Goal: Find specific page/section: Find specific page/section

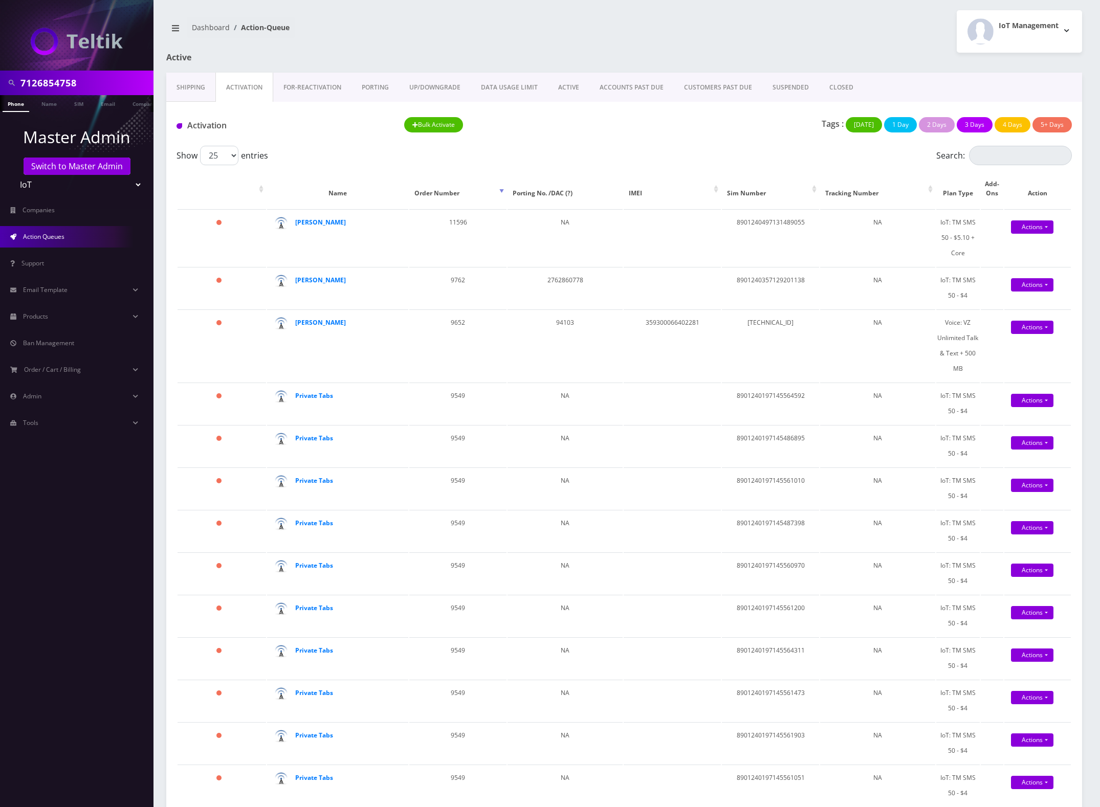
click at [61, 83] on input "7126854758" at bounding box center [85, 82] width 130 height 19
type input "2679020221"
click at [19, 103] on link "Phone" at bounding box center [16, 103] width 27 height 17
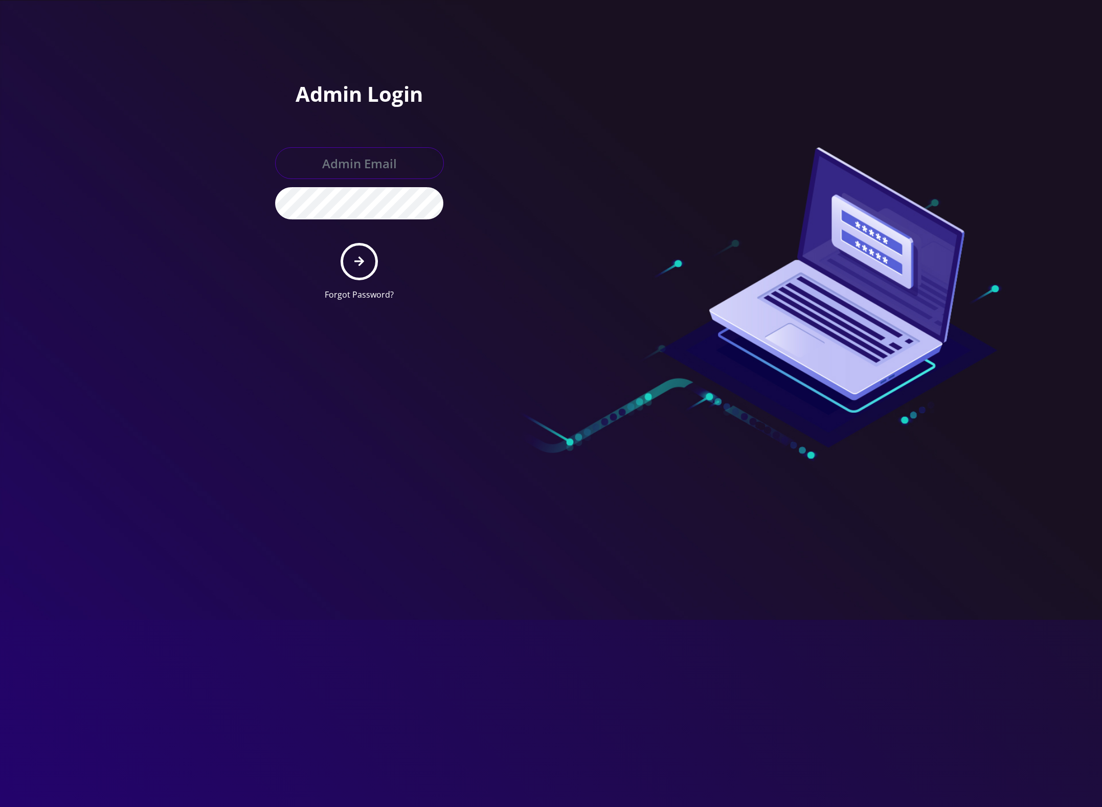
type input "master@britewireless.com"
click at [362, 262] on icon "submit" at bounding box center [360, 262] width 10 height 10
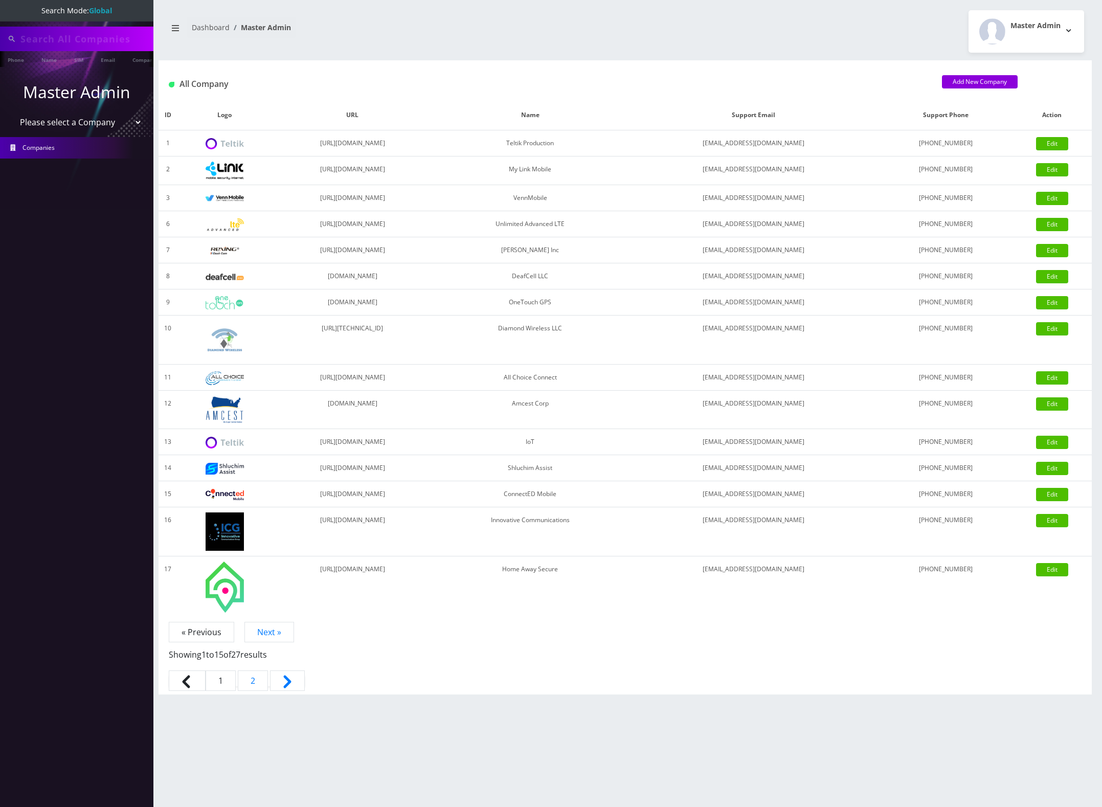
type input "2679020221"
click at [9, 59] on div "Phone Name SIM Email Company Customer" at bounding box center [76, 59] width 153 height 17
click at [13, 52] on link "Phone" at bounding box center [16, 59] width 27 height 17
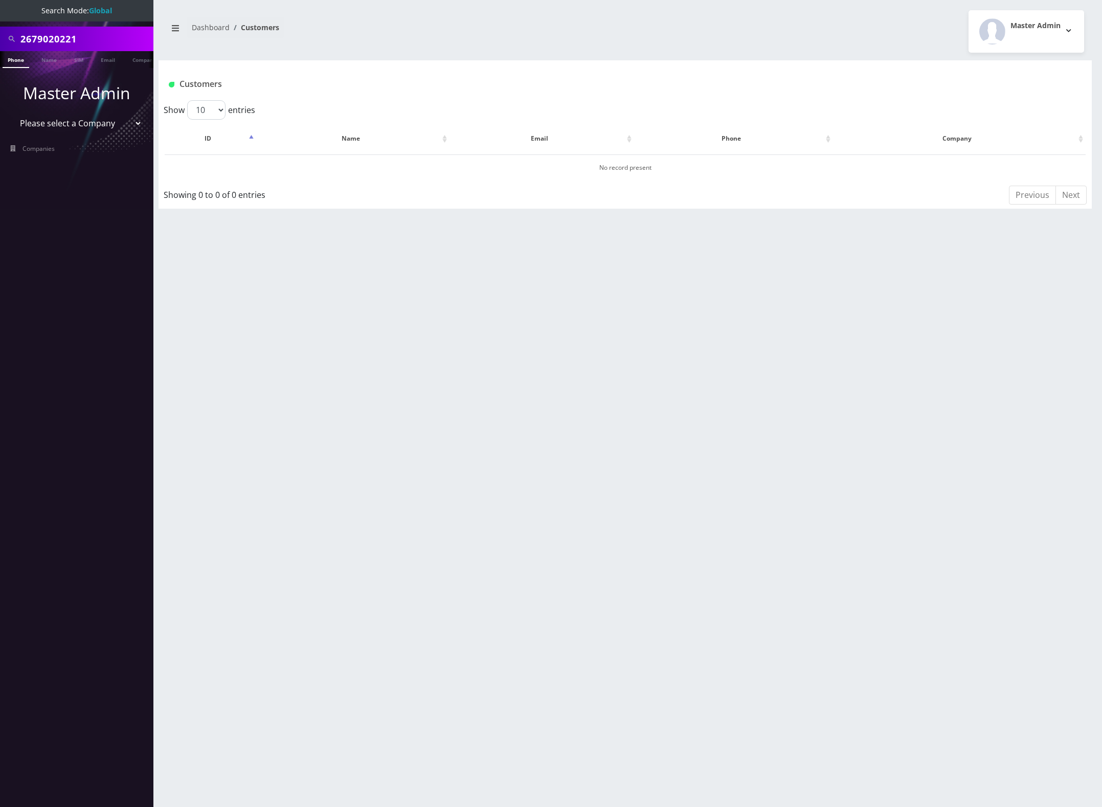
click at [15, 61] on link "Phone" at bounding box center [16, 59] width 27 height 17
click at [81, 42] on input "2679020221" at bounding box center [85, 38] width 130 height 19
click at [79, 41] on input "2679020221" at bounding box center [85, 38] width 130 height 19
click at [45, 31] on input "2679020221" at bounding box center [85, 38] width 130 height 19
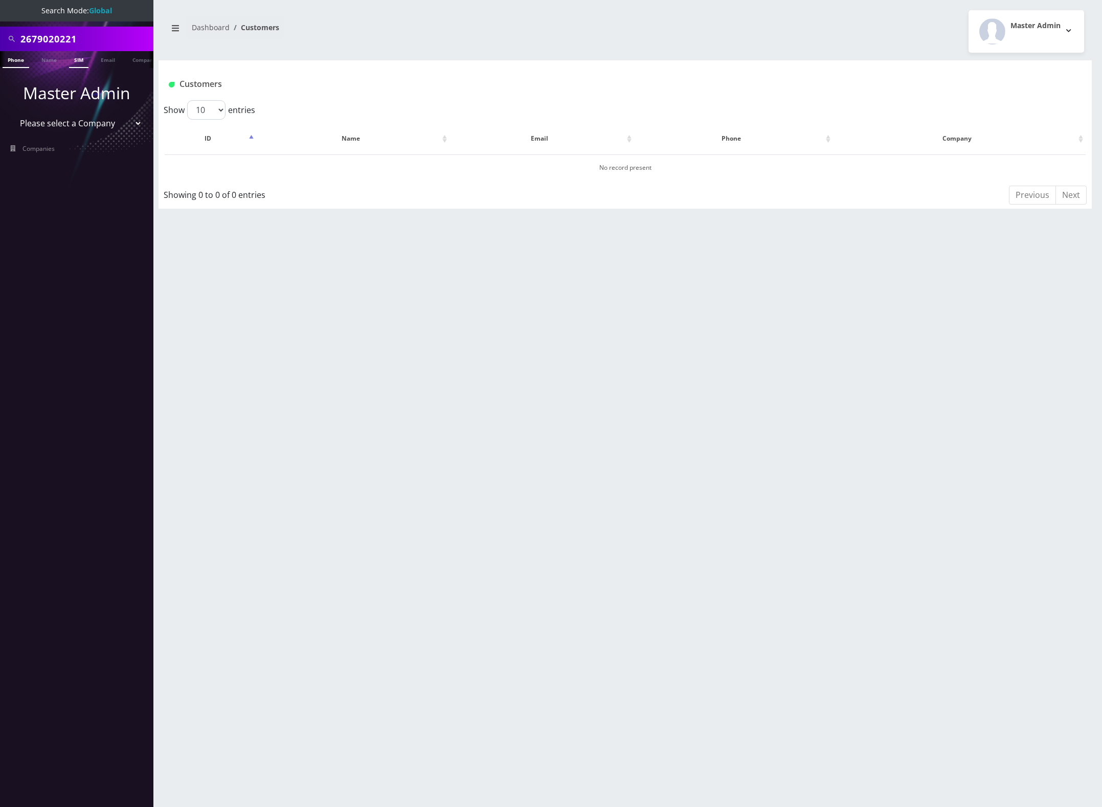
paste input "8901240497128268892"
type input "8901240497128268892"
click at [82, 63] on link "SIM" at bounding box center [78, 59] width 19 height 17
click at [144, 37] on input "8901240497128268892" at bounding box center [85, 38] width 130 height 19
drag, startPoint x: 145, startPoint y: 39, endPoint x: -74, endPoint y: 196, distance: 269.5
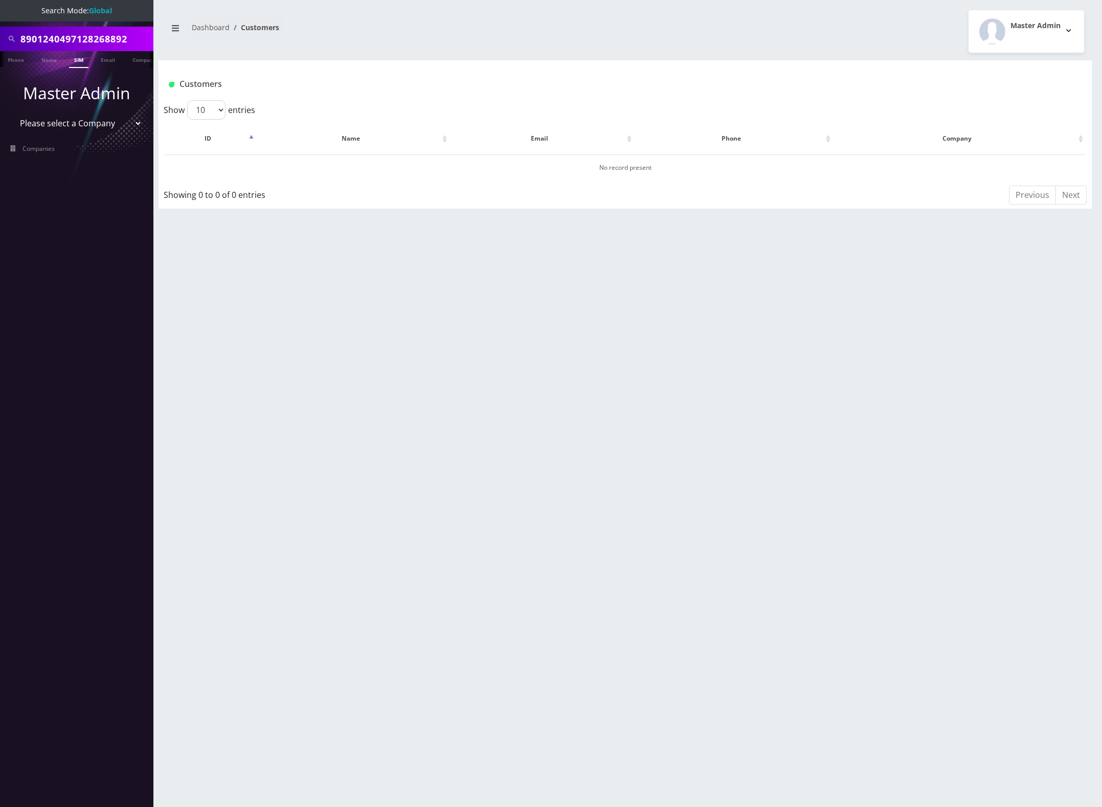
click at [0, 196] on html "Search Mode: Global 8901240497128268892 Phone Name SIM Email Company Customer M…" at bounding box center [551, 403] width 1102 height 807
click at [87, 47] on input "8901240497128268892" at bounding box center [85, 38] width 130 height 19
paste input "35712714724"
type input "8901240357127147242"
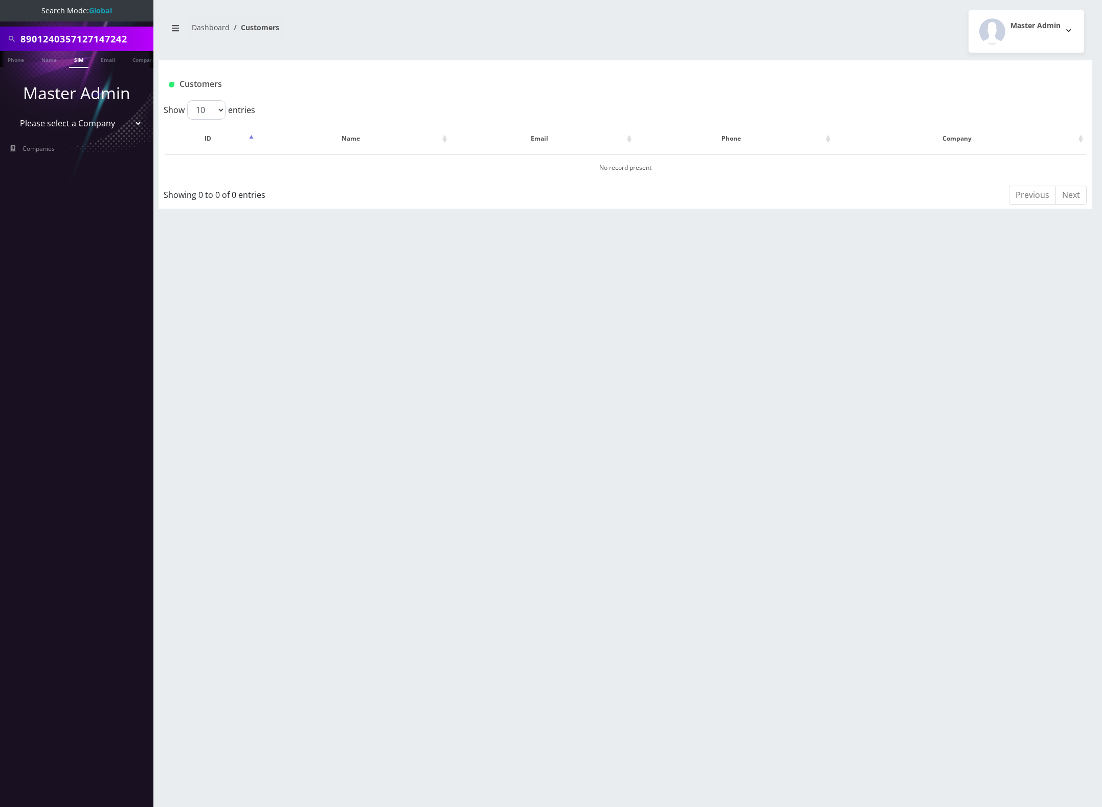
click at [78, 59] on link "SIM" at bounding box center [78, 59] width 19 height 17
click at [76, 37] on input "8901240357127147242" at bounding box center [85, 38] width 130 height 19
paste input "6153974741"
type input "6153974741"
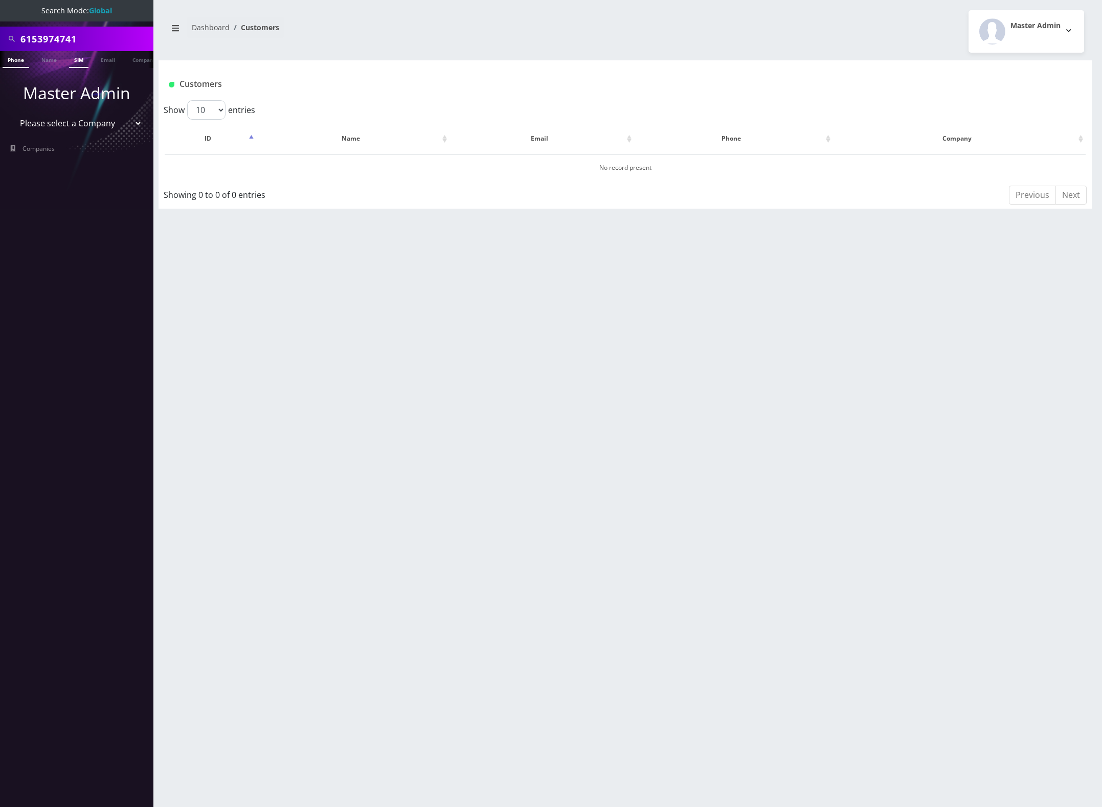
click at [25, 59] on link "Phone" at bounding box center [16, 59] width 27 height 17
